Goal: Task Accomplishment & Management: Manage account settings

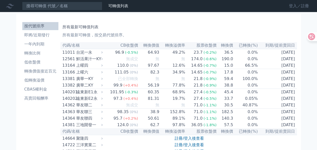
click at [290, 7] on link "登入／註冊" at bounding box center [299, 6] width 28 height 8
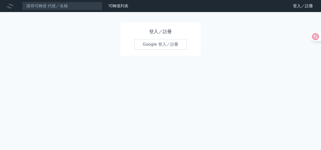
click at [146, 42] on link "Google 登入／註冊" at bounding box center [160, 44] width 52 height 11
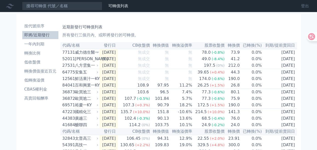
drag, startPoint x: 303, startPoint y: 4, endPoint x: 298, endPoint y: 4, distance: 4.5
click at [303, 4] on link "登出" at bounding box center [305, 6] width 16 height 8
